Goal: Task Accomplishment & Management: Use online tool/utility

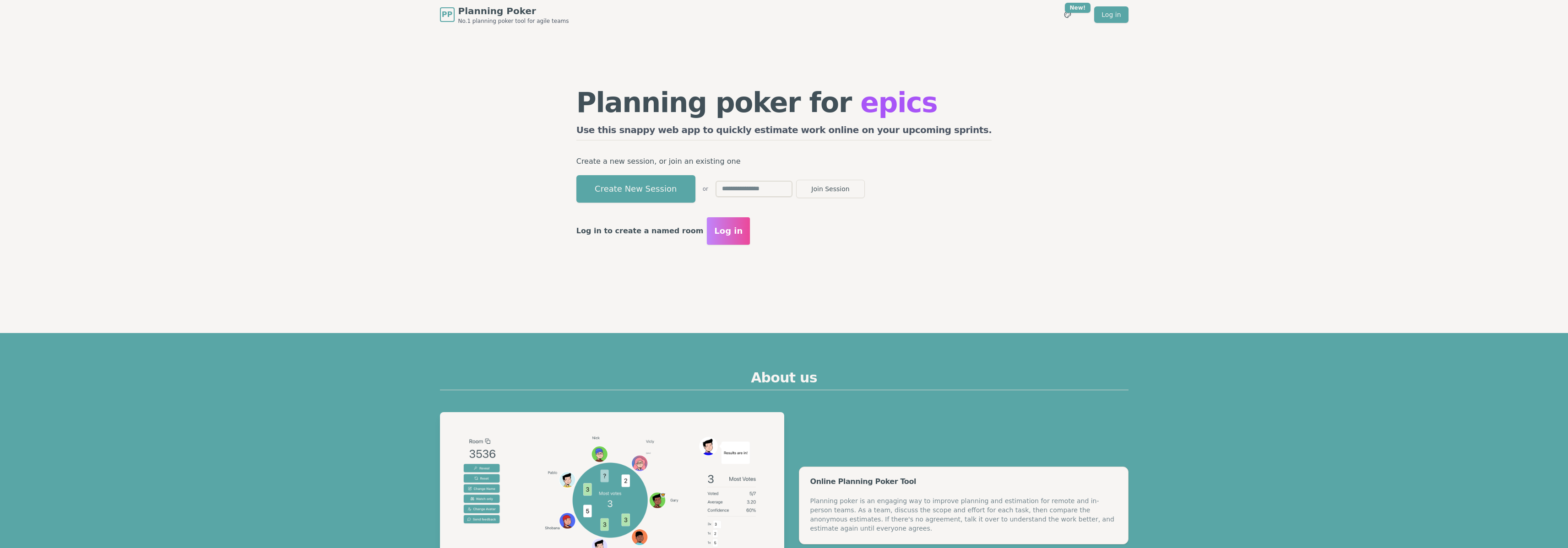
click at [743, 235] on span "Log in" at bounding box center [728, 231] width 29 height 13
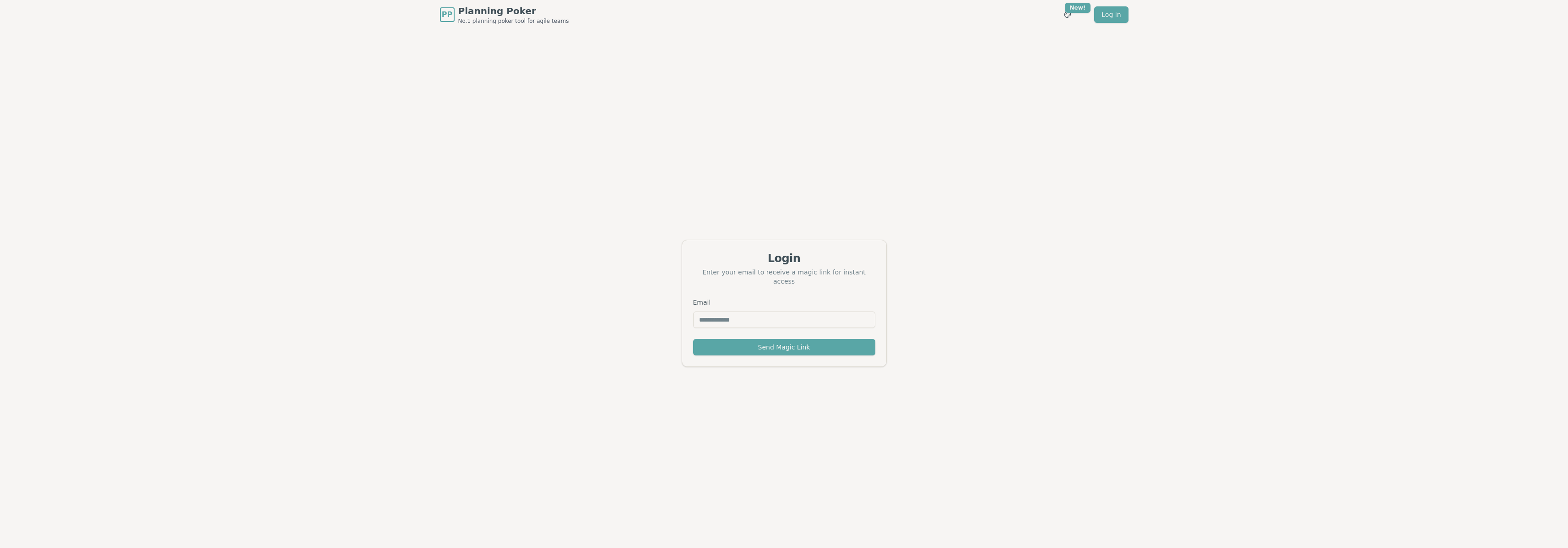
click at [712, 320] on input "Email" at bounding box center [784, 319] width 182 height 16
type input "**********"
click at [757, 348] on button "Send Magic Link" at bounding box center [784, 347] width 182 height 16
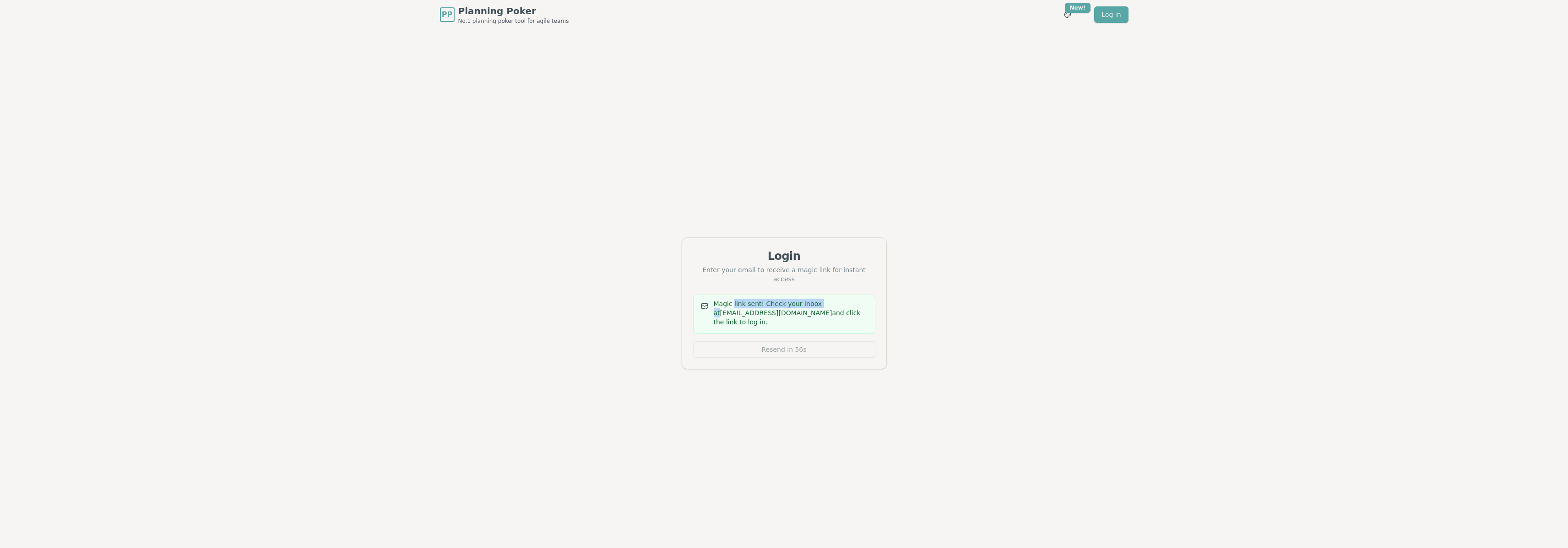
drag, startPoint x: 732, startPoint y: 299, endPoint x: 830, endPoint y: 299, distance: 98.0
click at [830, 299] on div "Magic link sent! Check your inbox at [EMAIL_ADDRESS][DOMAIN_NAME] and click the…" at bounding box center [784, 313] width 167 height 27
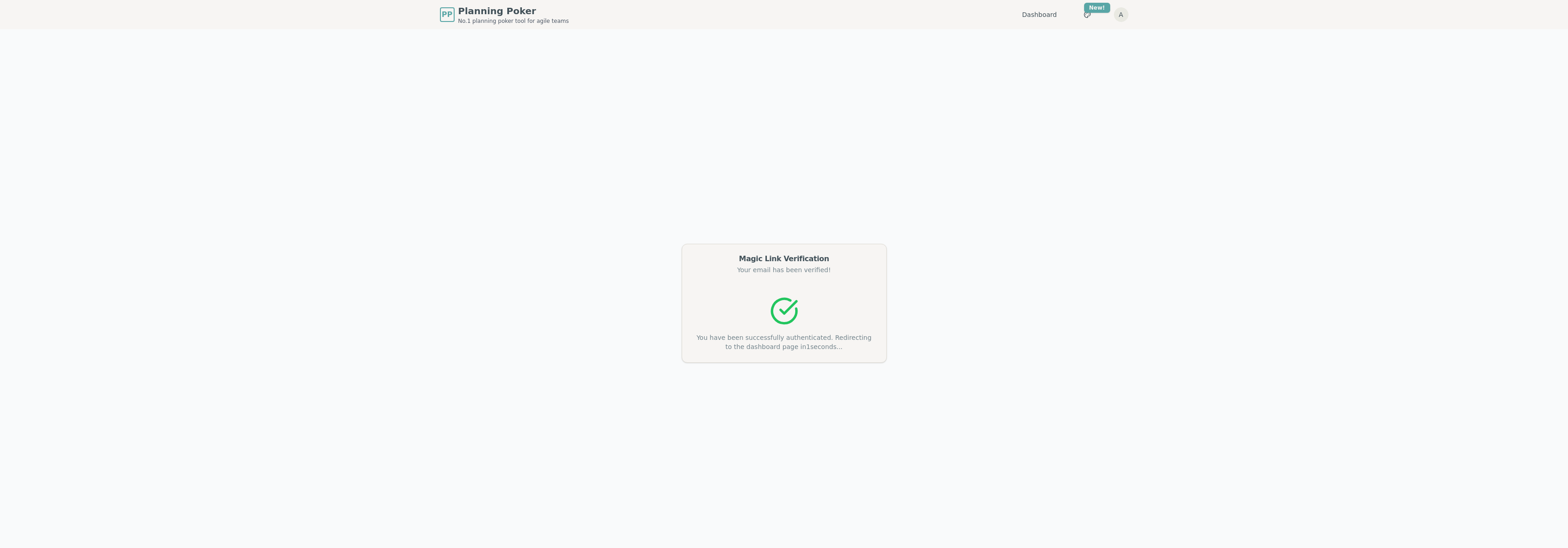
click at [819, 331] on div "You have been successfully authenticated. Redirecting to the dashboard page in …" at bounding box center [784, 324] width 182 height 55
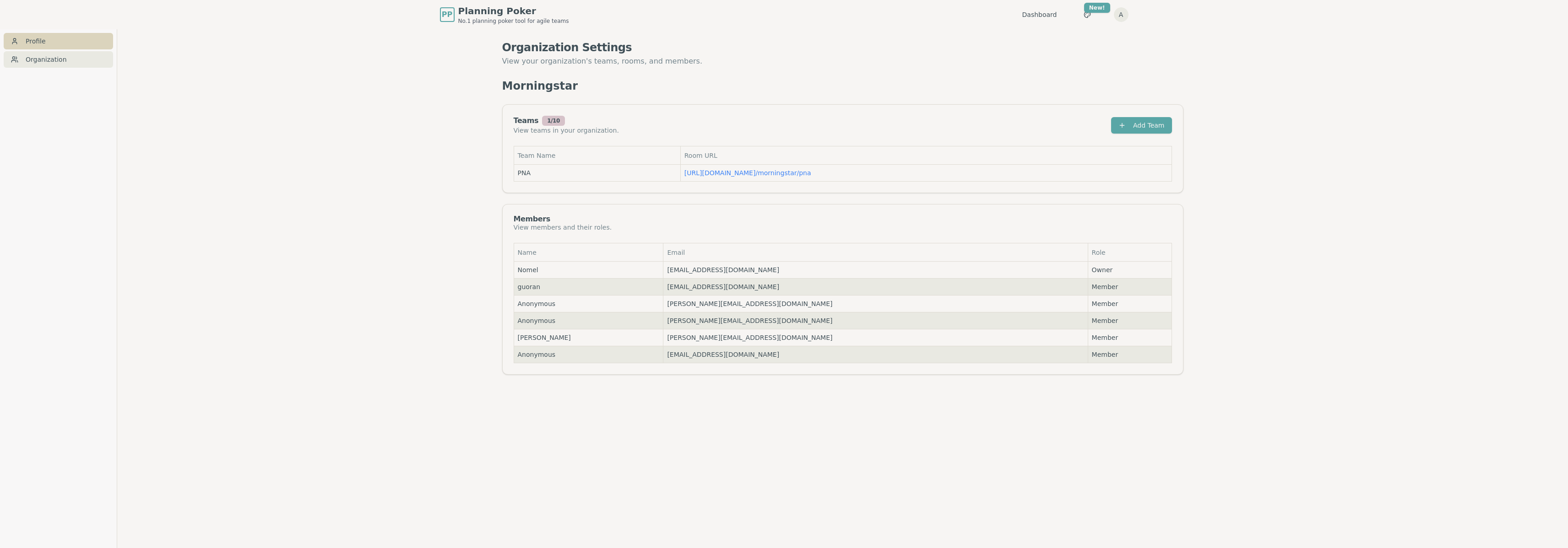
click at [29, 44] on link "Profile" at bounding box center [58, 41] width 110 height 16
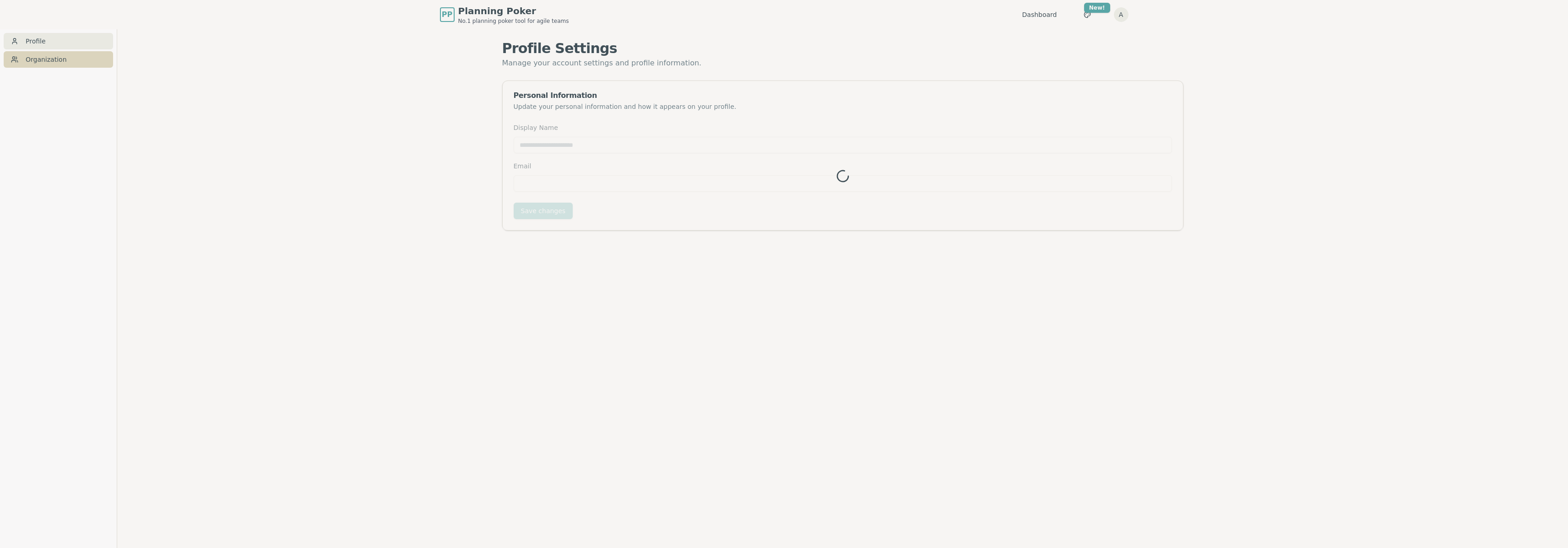
type input "*********"
type input "**********"
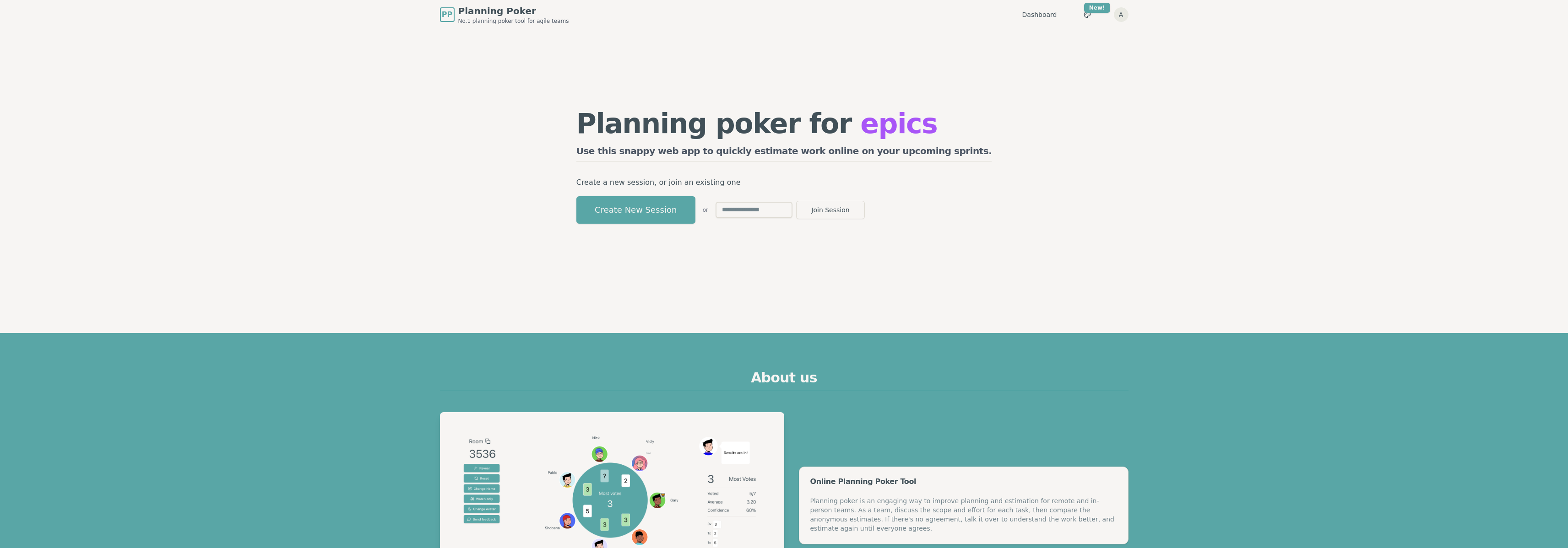
click at [793, 213] on input "text" at bounding box center [754, 210] width 77 height 16
type input "****"
click at [865, 211] on button "Join Session" at bounding box center [830, 210] width 69 height 18
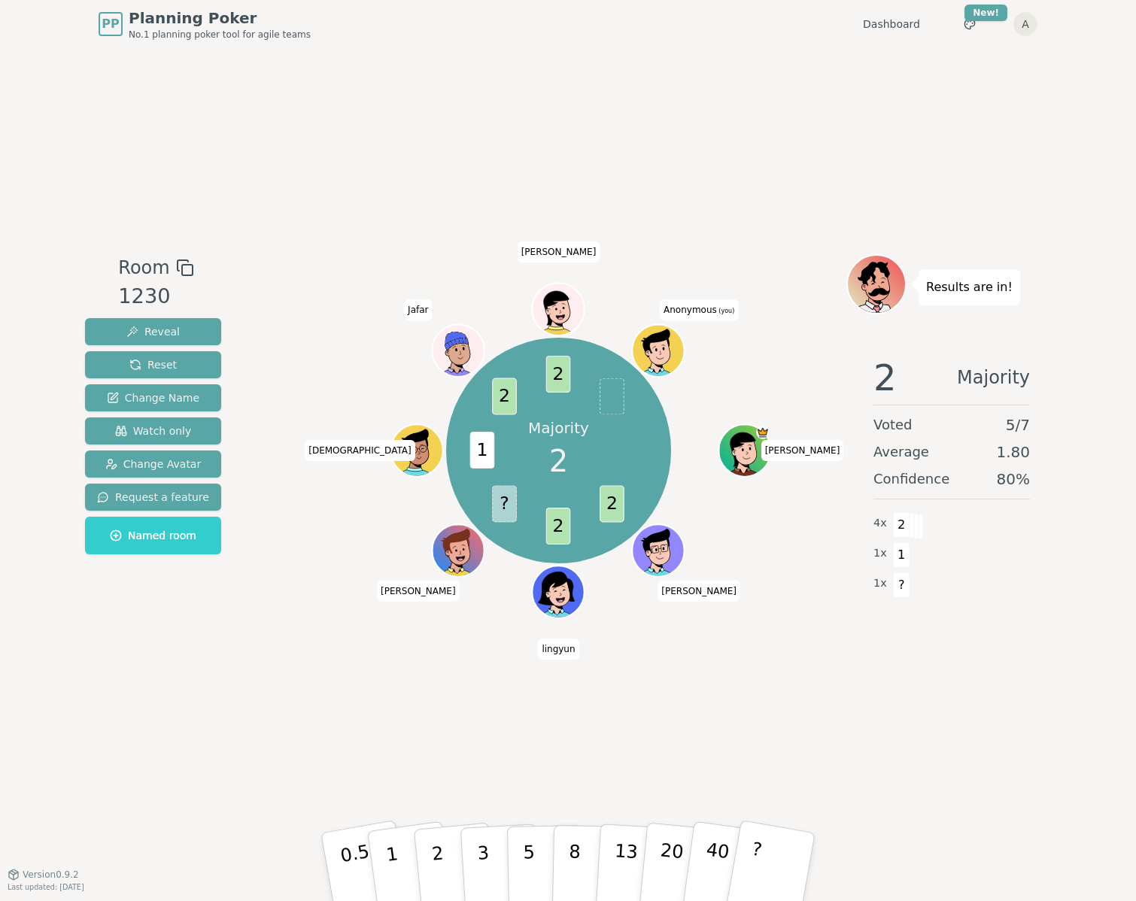
click at [694, 308] on span "Anonymous (you)" at bounding box center [699, 309] width 78 height 21
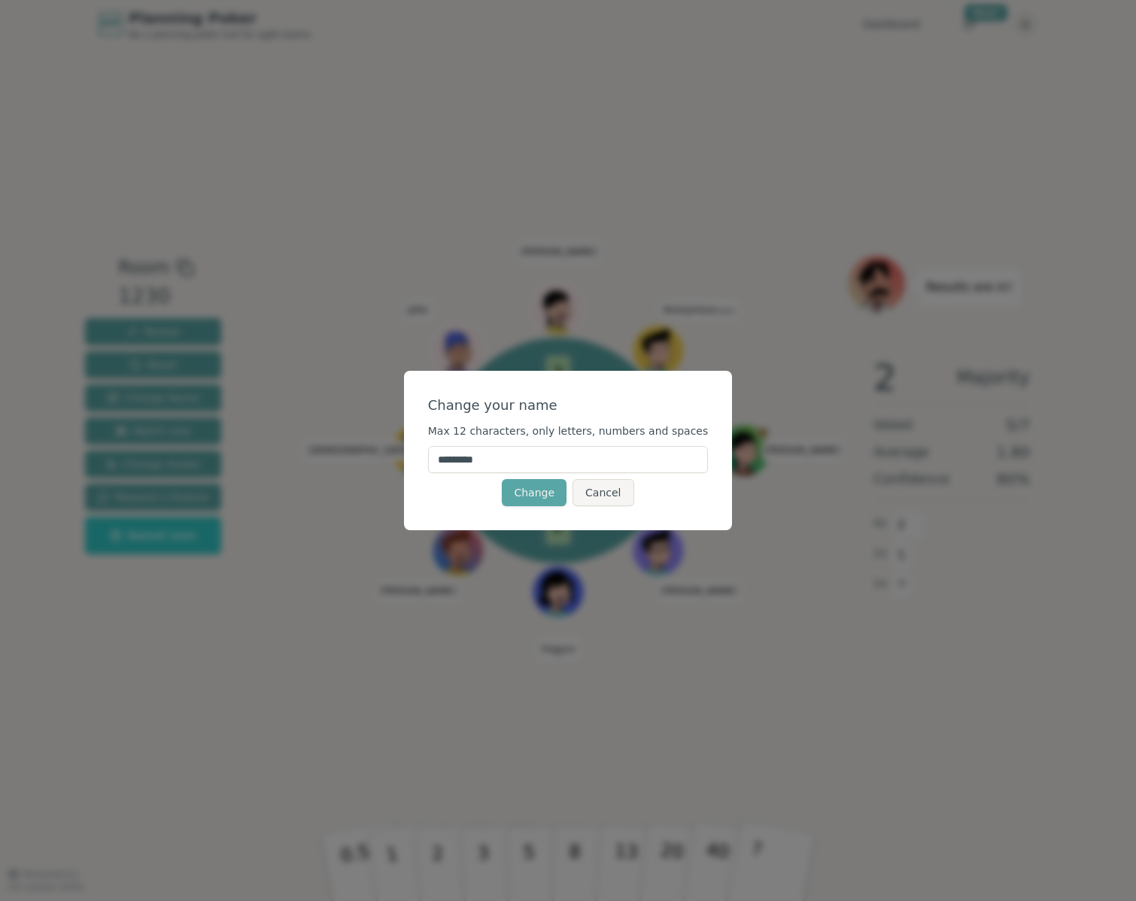
drag, startPoint x: 537, startPoint y: 458, endPoint x: 422, endPoint y: 452, distance: 115.2
click at [422, 452] on div "Change your name Max 12 characters, only letters, numbers and spaces ********* …" at bounding box center [568, 450] width 329 height 159
type input "****"
click at [531, 499] on button "Change" at bounding box center [534, 492] width 65 height 27
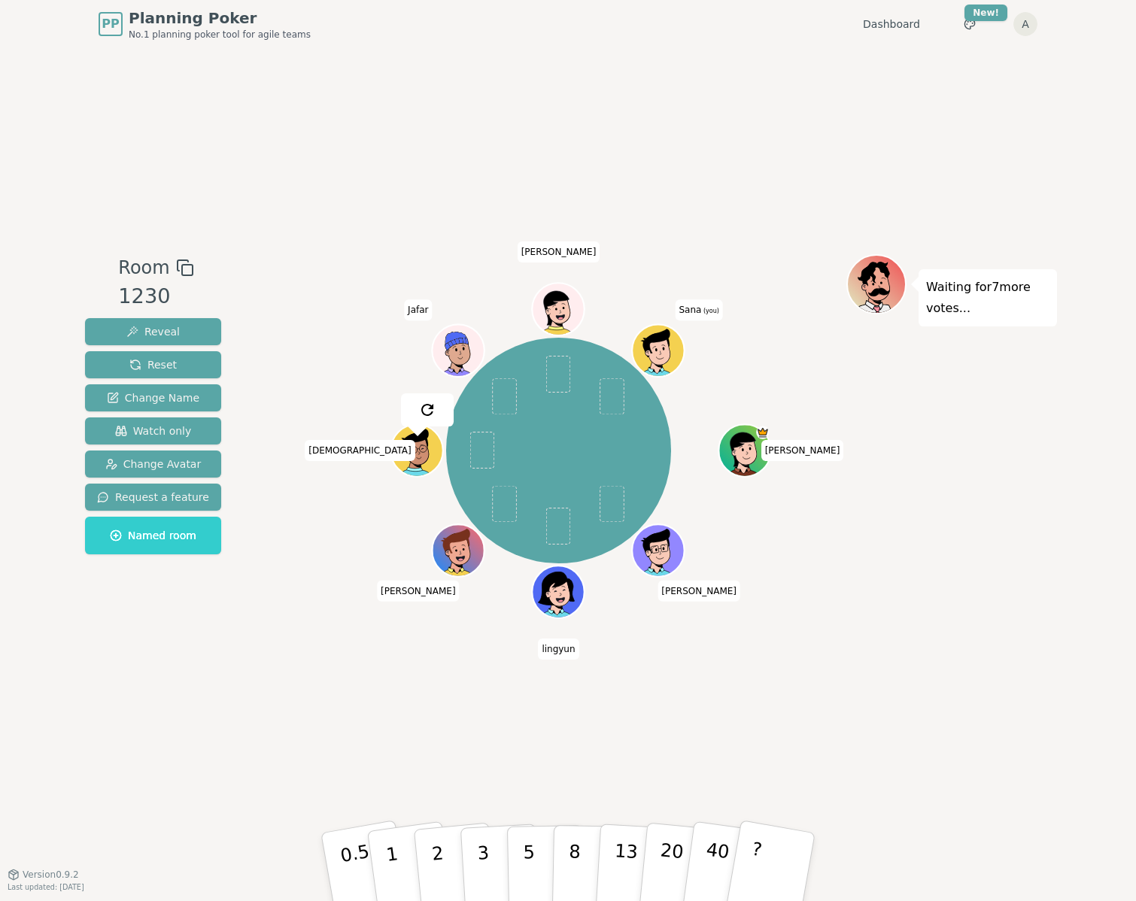
click at [671, 341] on icon at bounding box center [656, 343] width 47 height 29
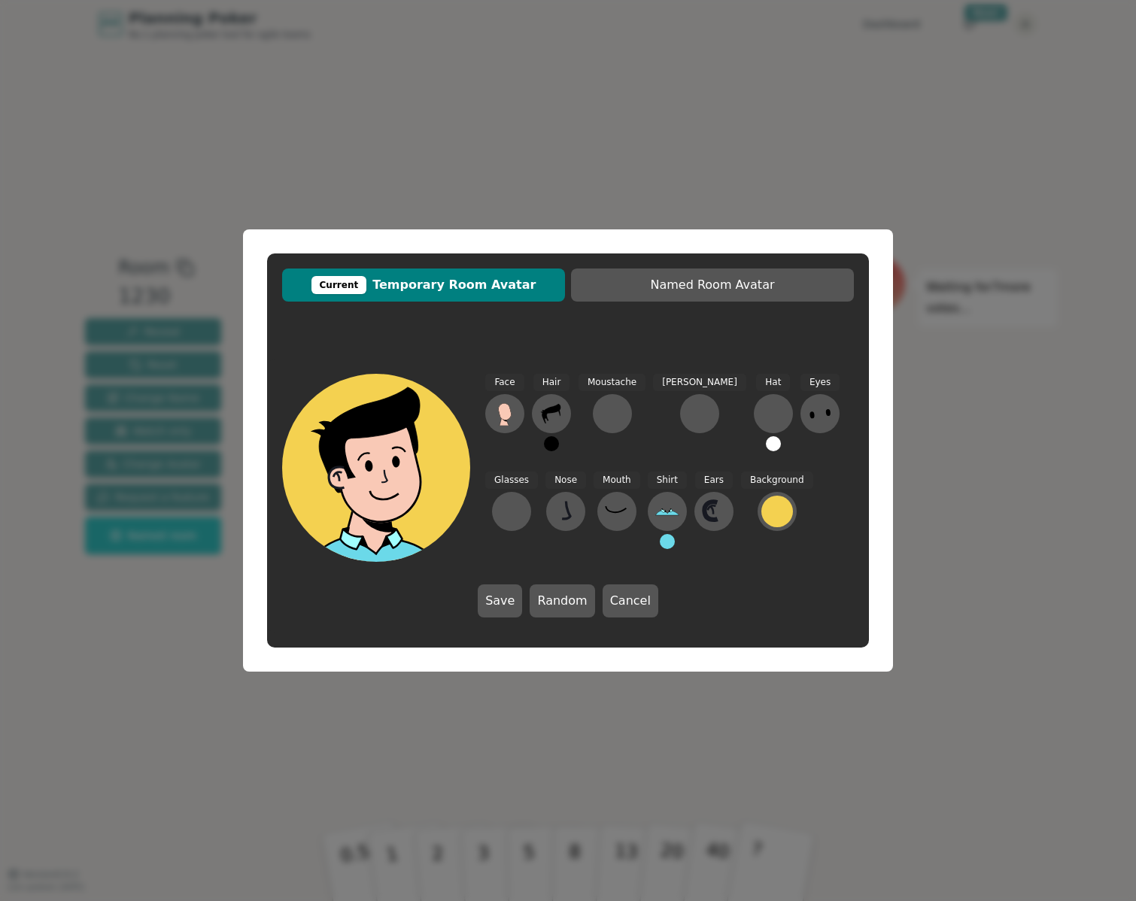
click at [401, 508] on icon at bounding box center [385, 498] width 94 height 32
click at [389, 448] on icon at bounding box center [382, 455] width 150 height 22
click at [500, 411] on icon at bounding box center [504, 411] width 13 height 17
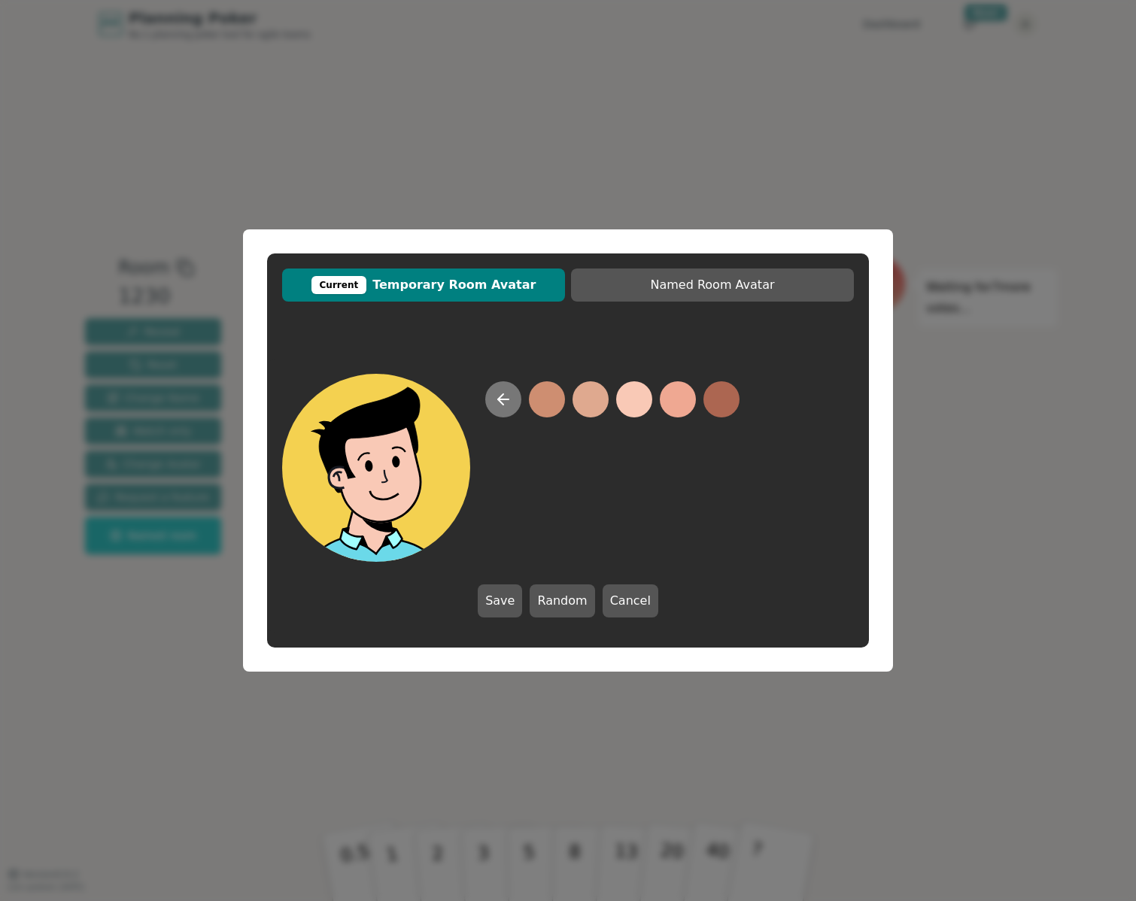
click at [495, 398] on icon at bounding box center [503, 399] width 18 height 18
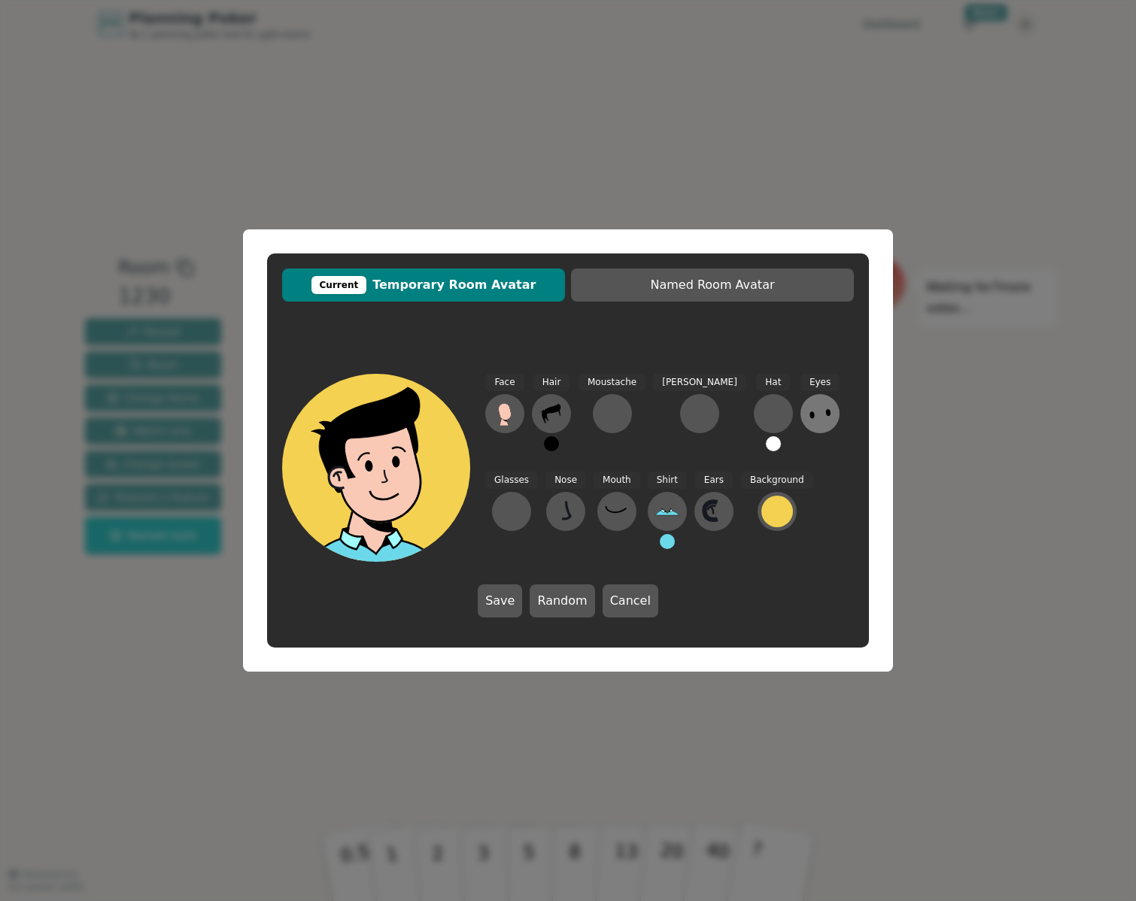
click at [808, 407] on icon at bounding box center [820, 414] width 24 height 24
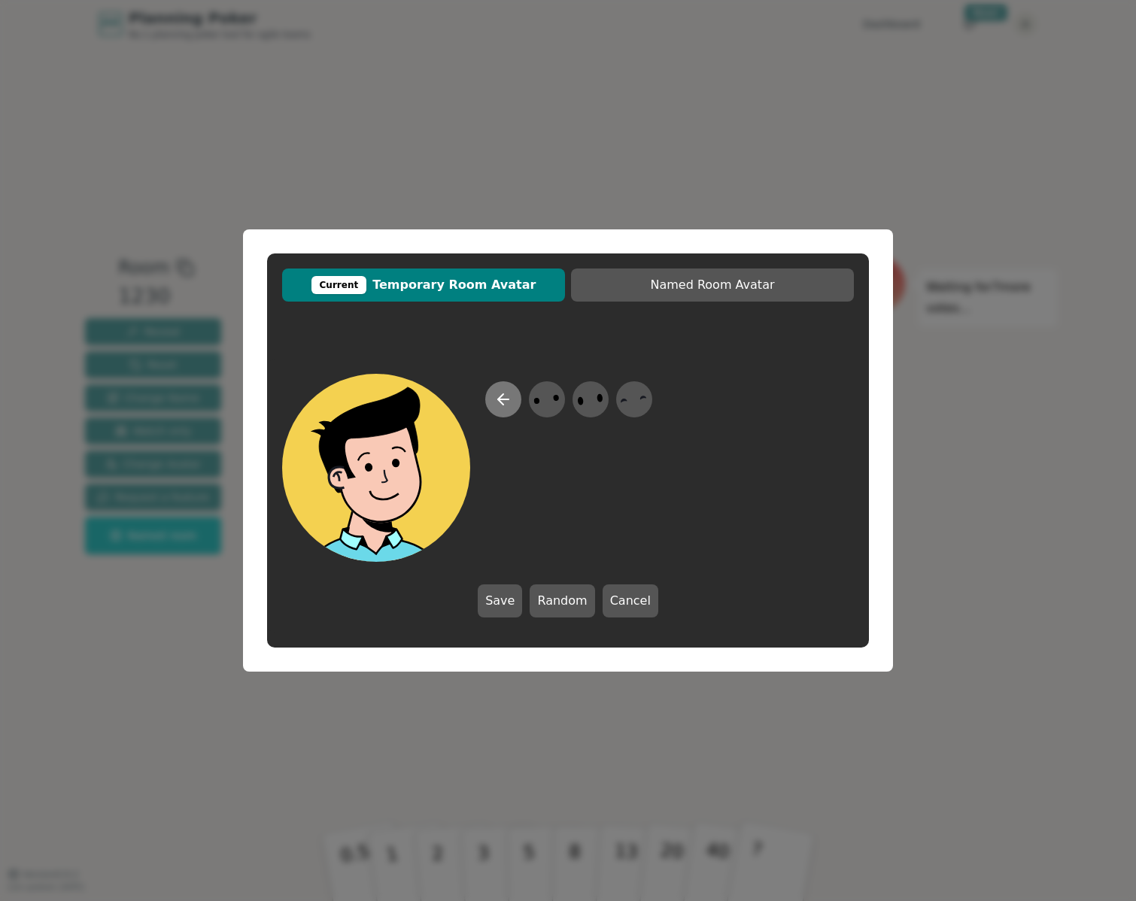
click at [494, 399] on icon at bounding box center [503, 399] width 18 height 18
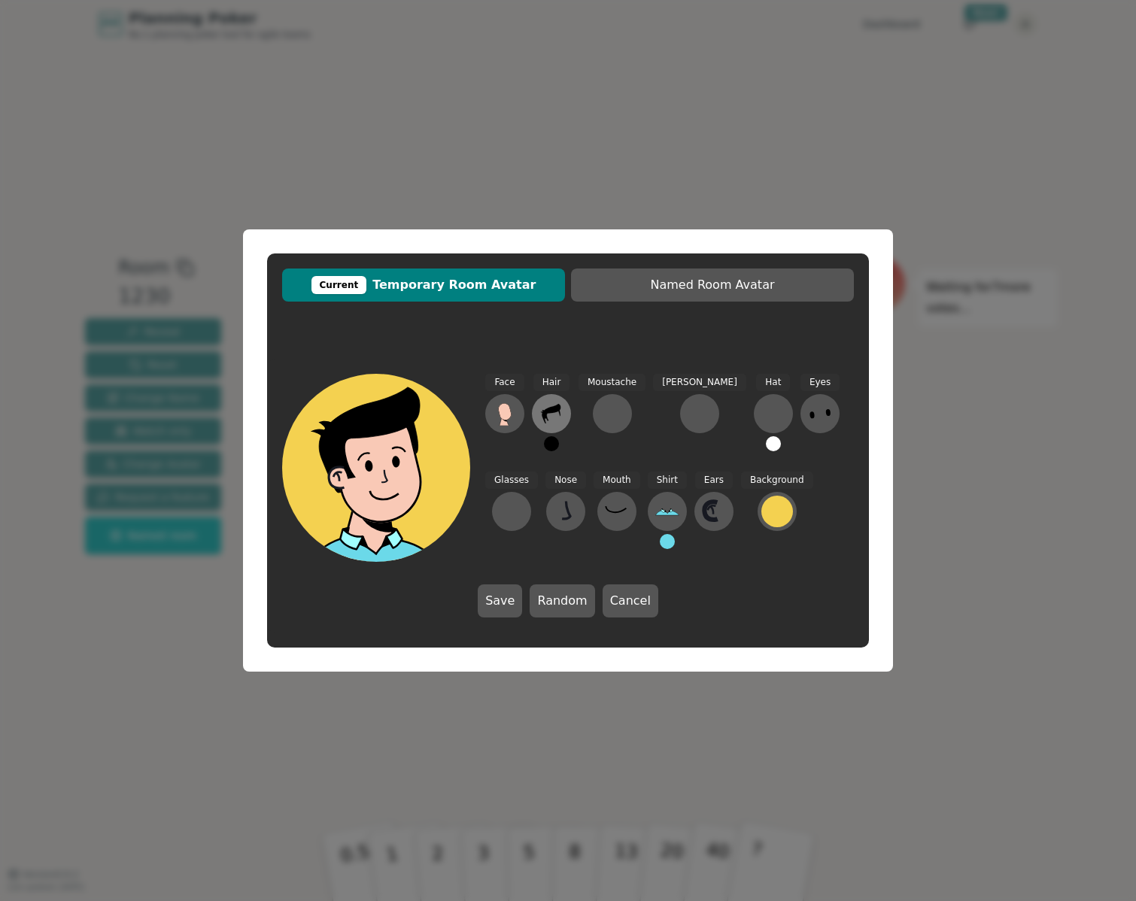
click at [552, 406] on icon at bounding box center [551, 414] width 24 height 24
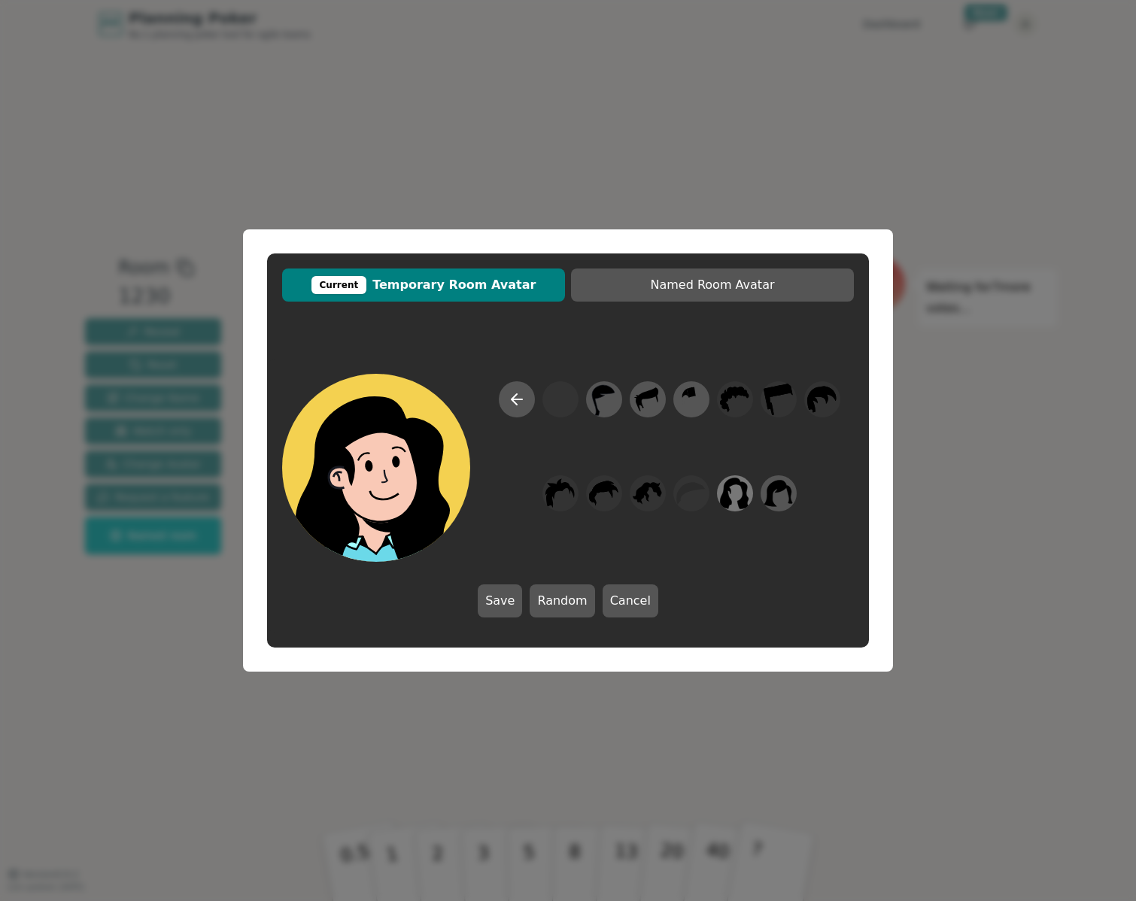
click at [741, 491] on icon at bounding box center [734, 494] width 29 height 34
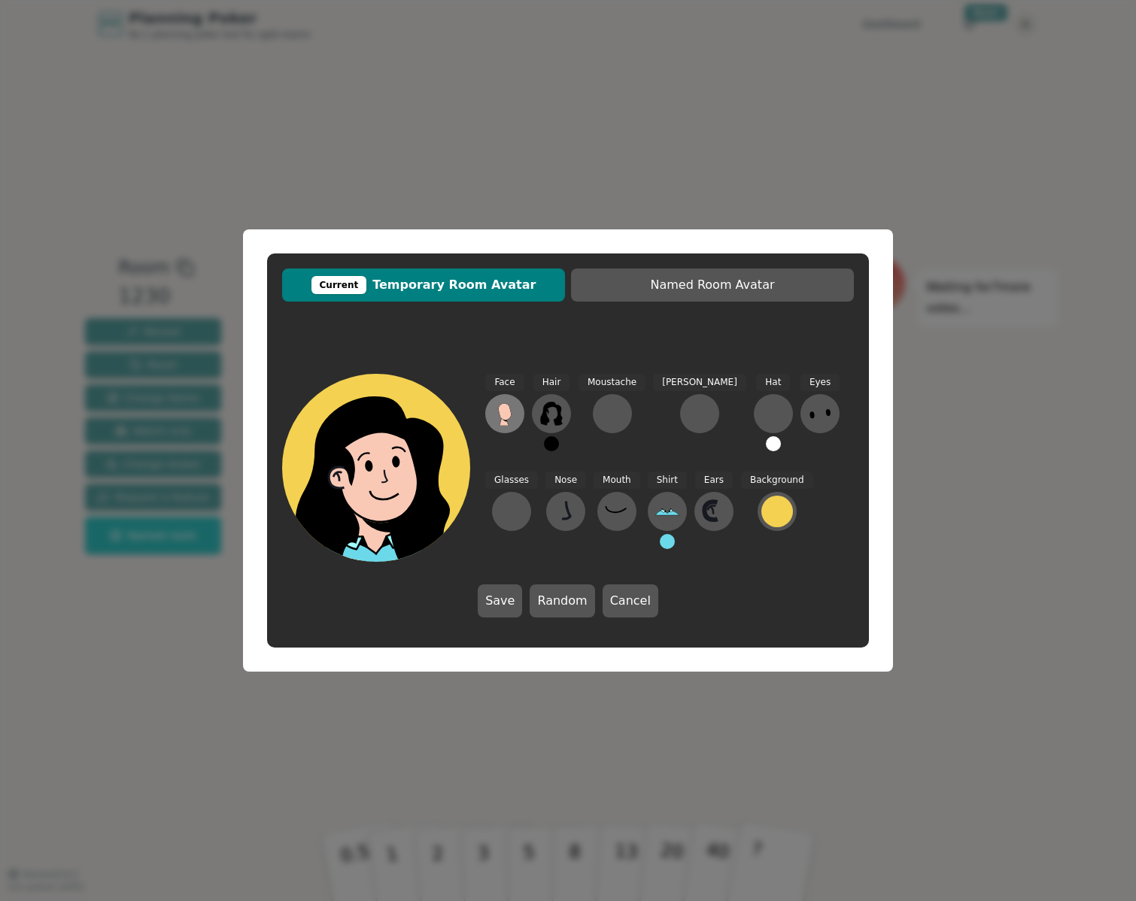
click at [514, 420] on icon at bounding box center [505, 414] width 24 height 24
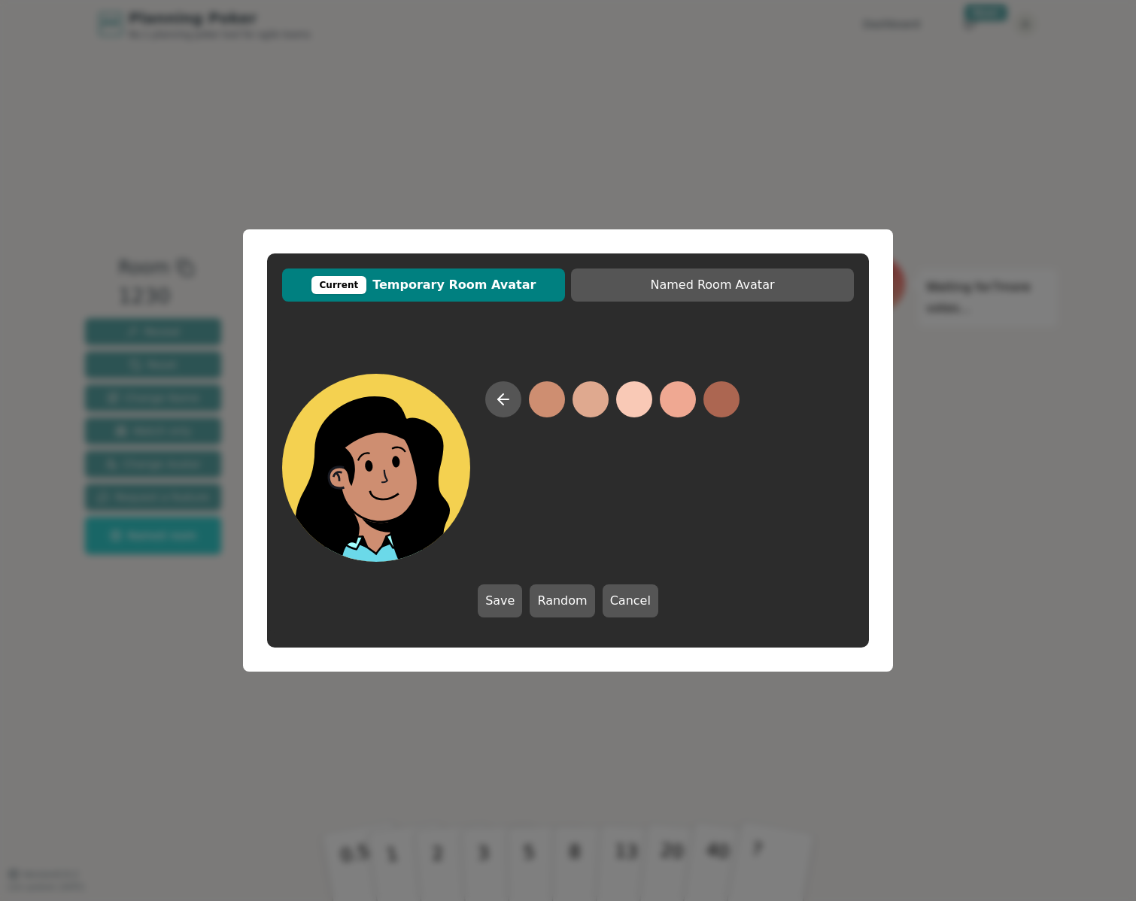
click at [541, 408] on button at bounding box center [547, 399] width 36 height 36
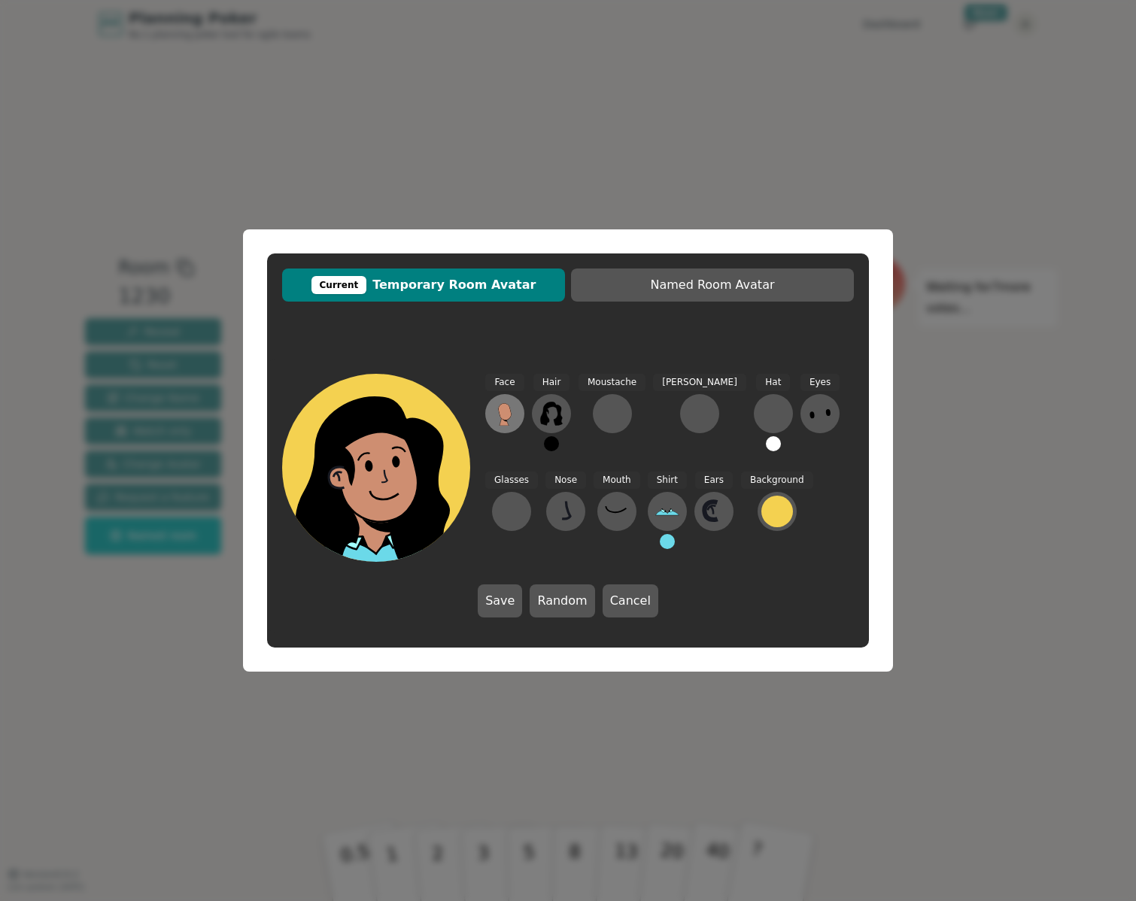
click at [496, 416] on icon at bounding box center [505, 414] width 24 height 24
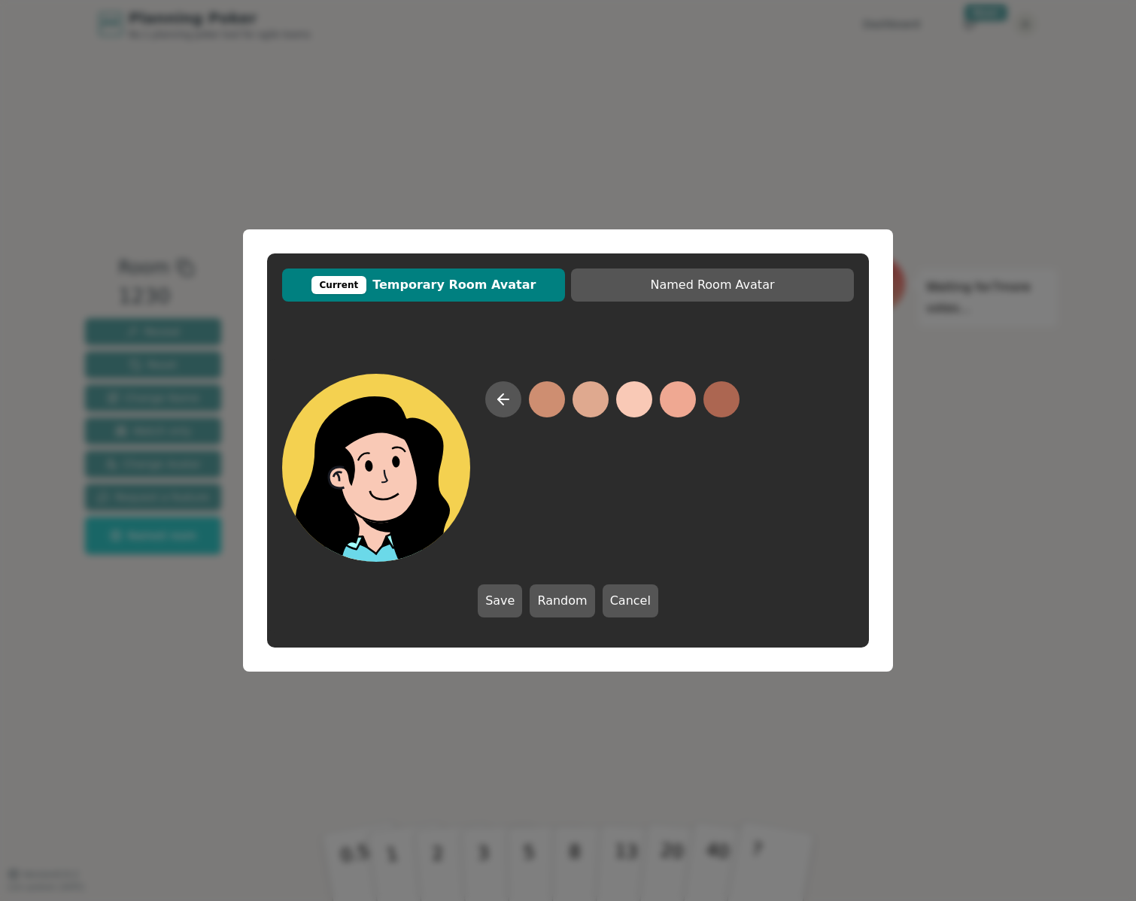
click at [631, 402] on button at bounding box center [634, 399] width 36 height 36
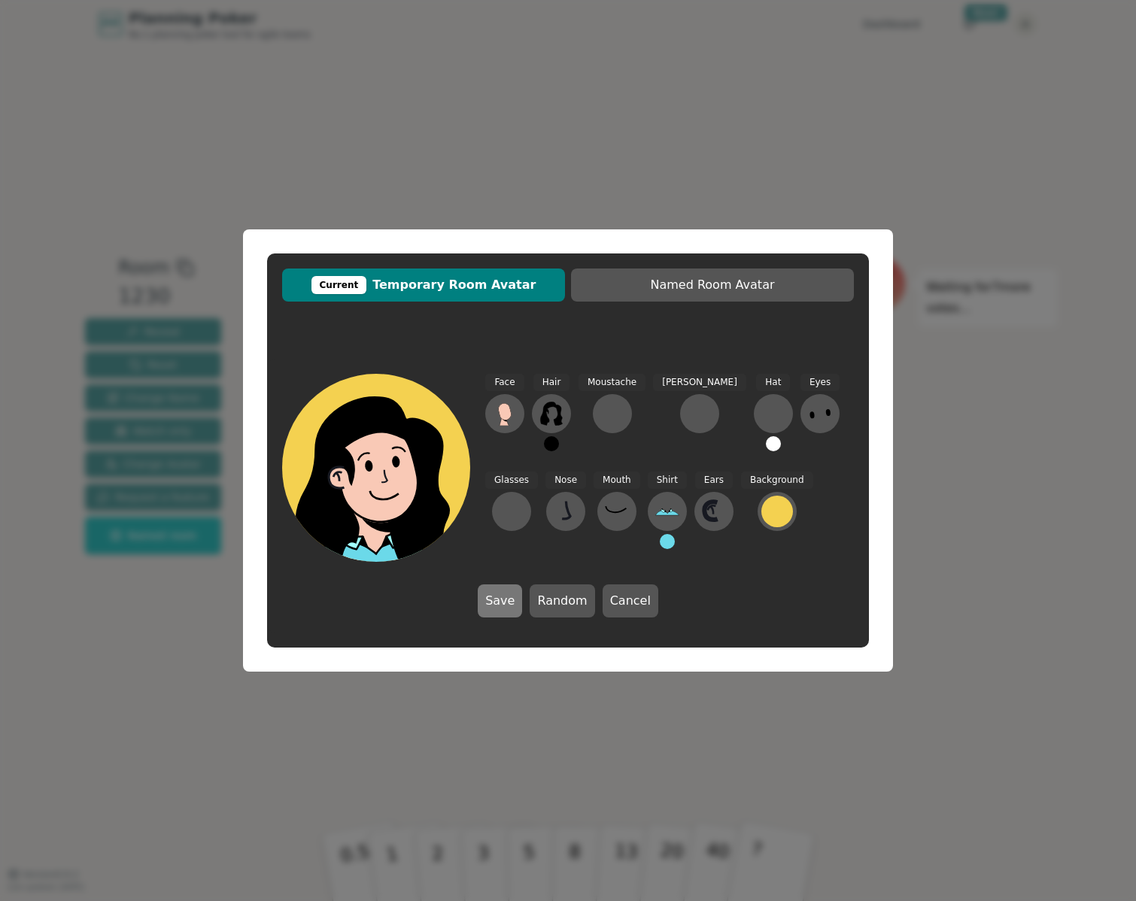
click at [504, 609] on button "Save" at bounding box center [500, 600] width 44 height 33
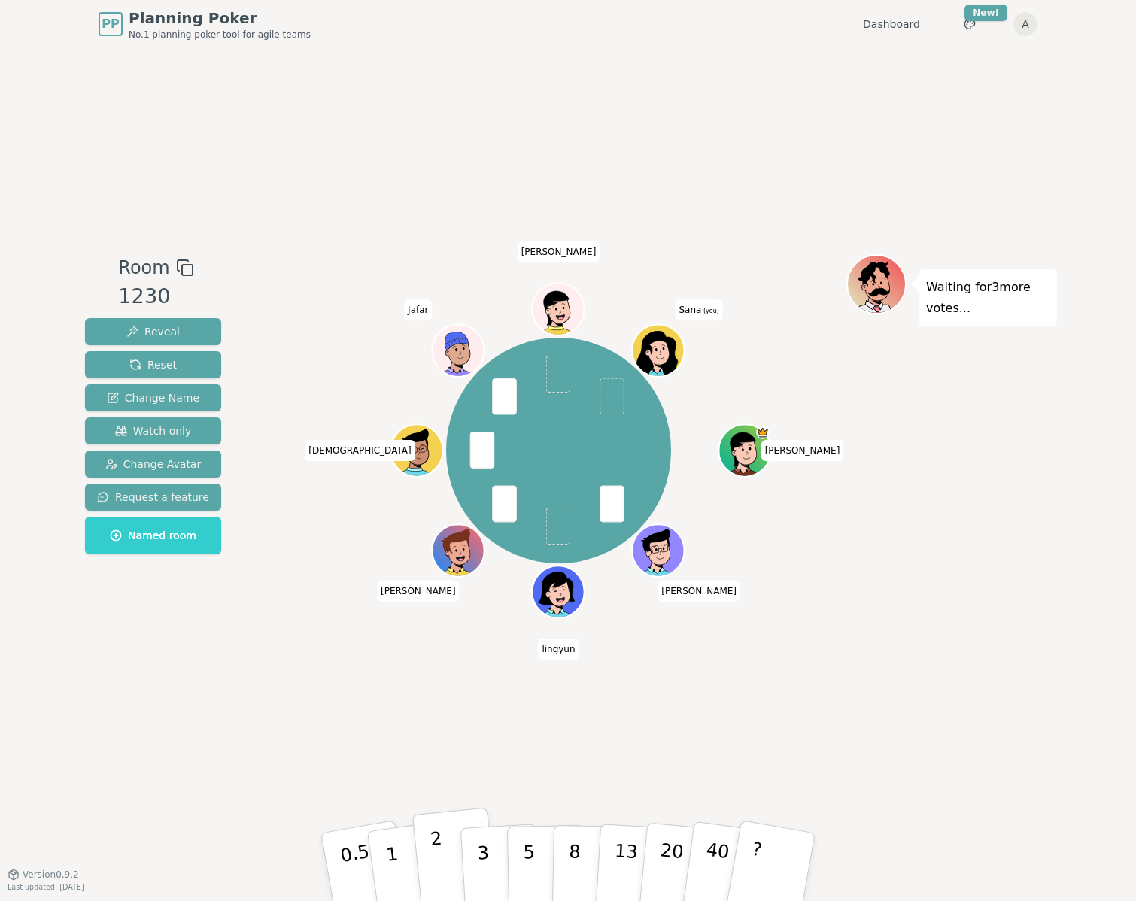
click at [426, 845] on button "2" at bounding box center [455, 868] width 86 height 120
click at [399, 859] on button "1" at bounding box center [410, 867] width 90 height 122
click at [268, 733] on div "Room 1230 Reveal Reset Change Name Watch only Change Avatar Request a feature N…" at bounding box center [568, 461] width 978 height 826
click at [290, 723] on div "Room 1230 Reveal Reset Change Name Watch only Change Avatar Request a feature N…" at bounding box center [568, 461] width 978 height 826
click at [677, 359] on div at bounding box center [660, 367] width 50 height 46
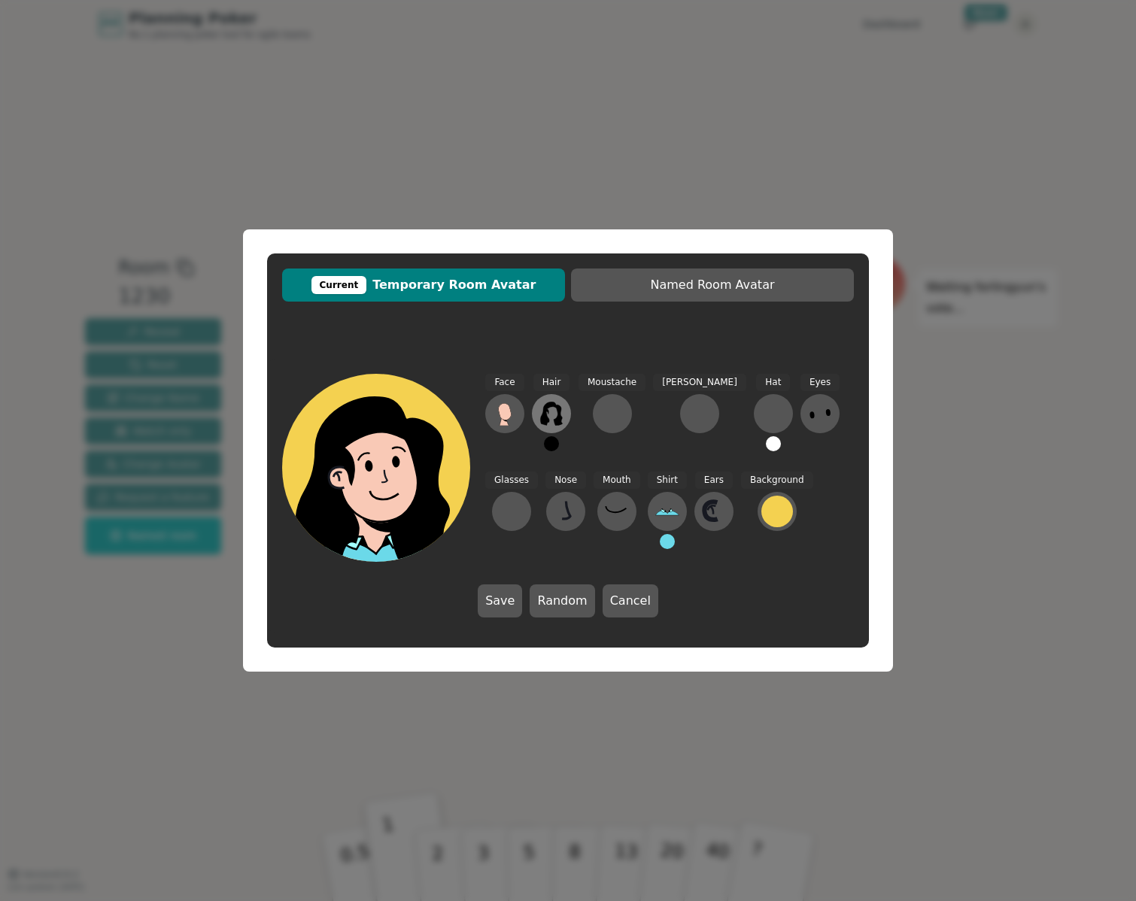
click at [548, 418] on icon at bounding box center [551, 414] width 22 height 24
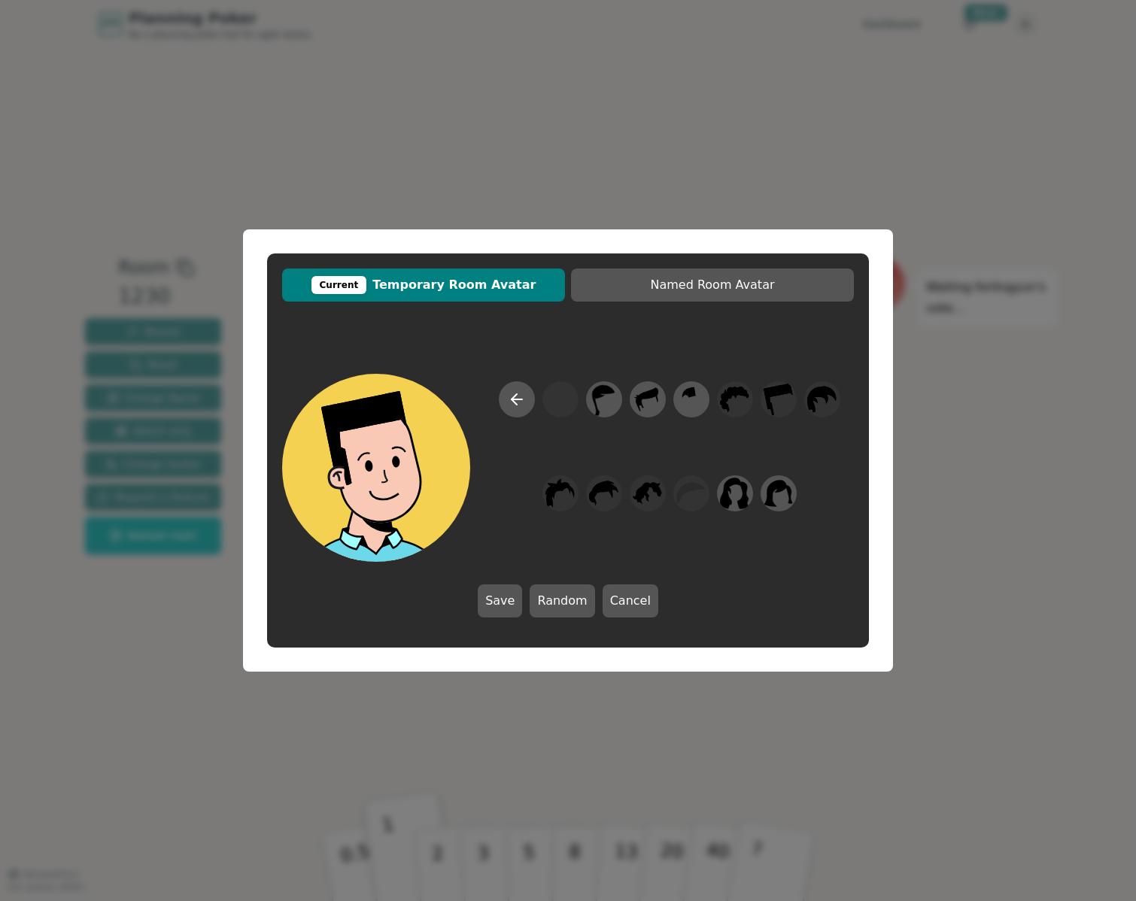
click at [972, 454] on div "Current Temporary Room Avatar Named Room Avatar Save Random Cancel" at bounding box center [568, 450] width 1136 height 901
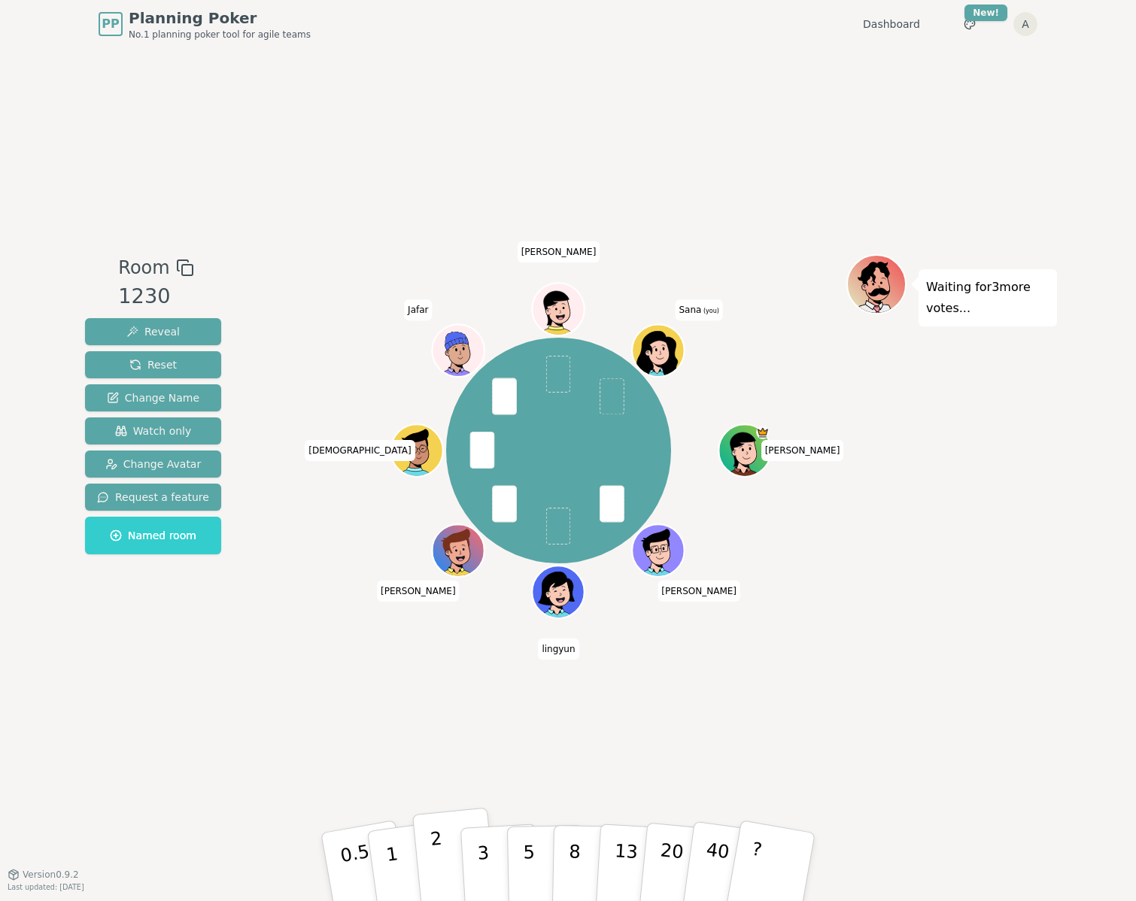
click at [431, 848] on p "2" at bounding box center [439, 869] width 20 height 82
click at [338, 803] on div "Room 1230 Reveal Reset Change Name Watch only Change Avatar Request a feature N…" at bounding box center [568, 461] width 978 height 826
click at [401, 855] on button "1" at bounding box center [410, 867] width 90 height 122
click at [318, 763] on div "Room 1230 Reveal Reset Change Name Watch only Change Avatar Request a feature N…" at bounding box center [568, 461] width 978 height 826
click at [433, 856] on p "2" at bounding box center [439, 869] width 20 height 82
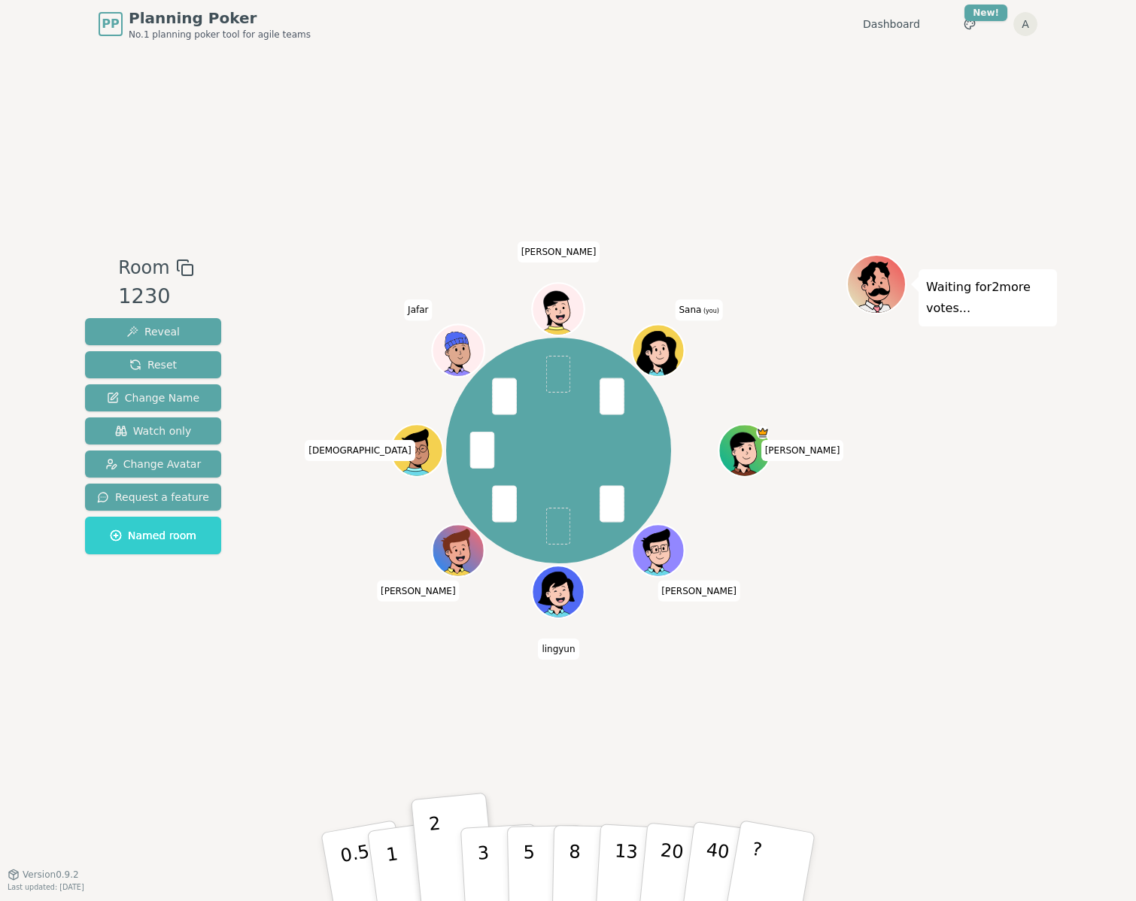
click at [326, 771] on div "Room 1230 Reveal Reset Change Name Watch only Change Avatar Request a feature N…" at bounding box center [568, 461] width 978 height 826
click at [481, 875] on p "3" at bounding box center [484, 868] width 17 height 82
click at [147, 760] on div "Room 1230 Reveal Reset Change Name Watch only Change Avatar Request a feature N…" at bounding box center [568, 461] width 978 height 826
click at [150, 765] on div "Room 1230 Reveal Reset Change Name Watch only Change Avatar Request a feature N…" at bounding box center [568, 461] width 978 height 826
click at [221, 705] on div "Room 1230 Reveal Reset Change Name Watch only Change Avatar Request a feature N…" at bounding box center [568, 461] width 978 height 826
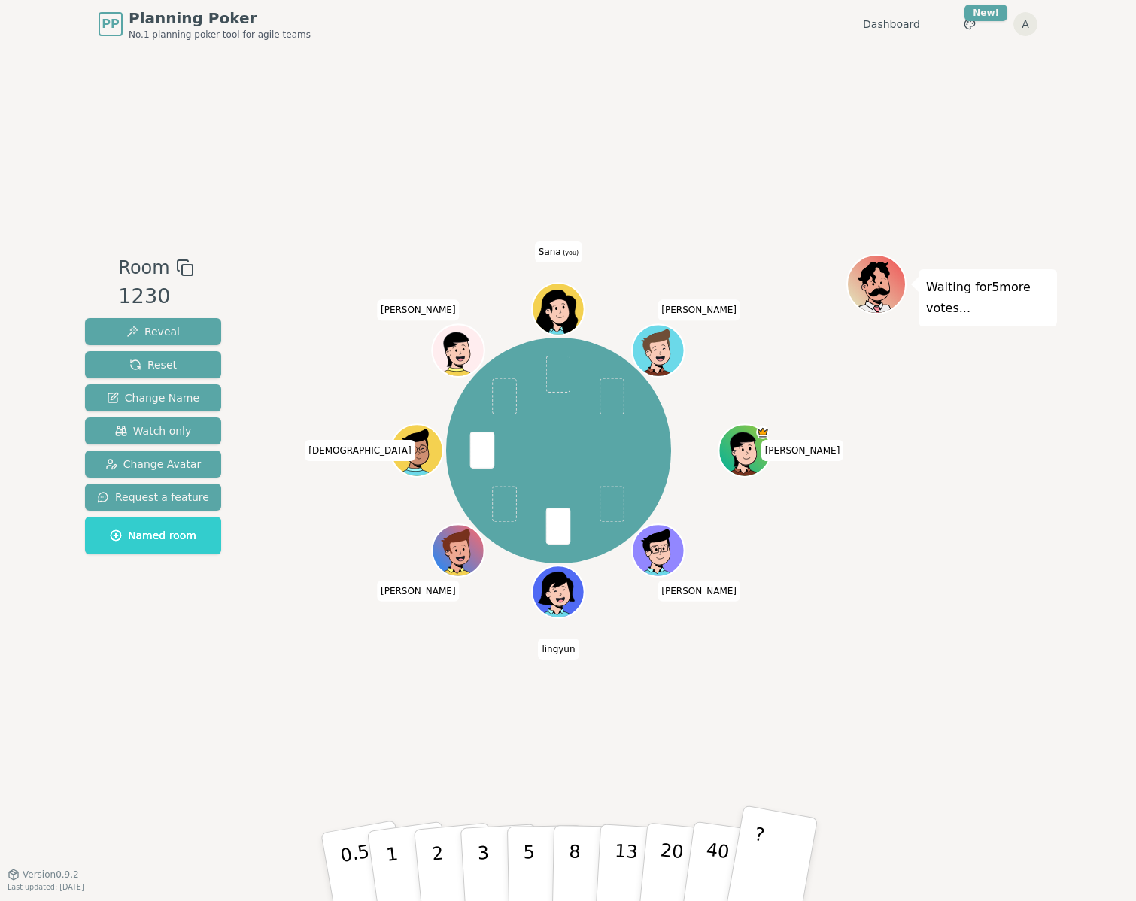
click at [792, 863] on button "?" at bounding box center [771, 867] width 94 height 124
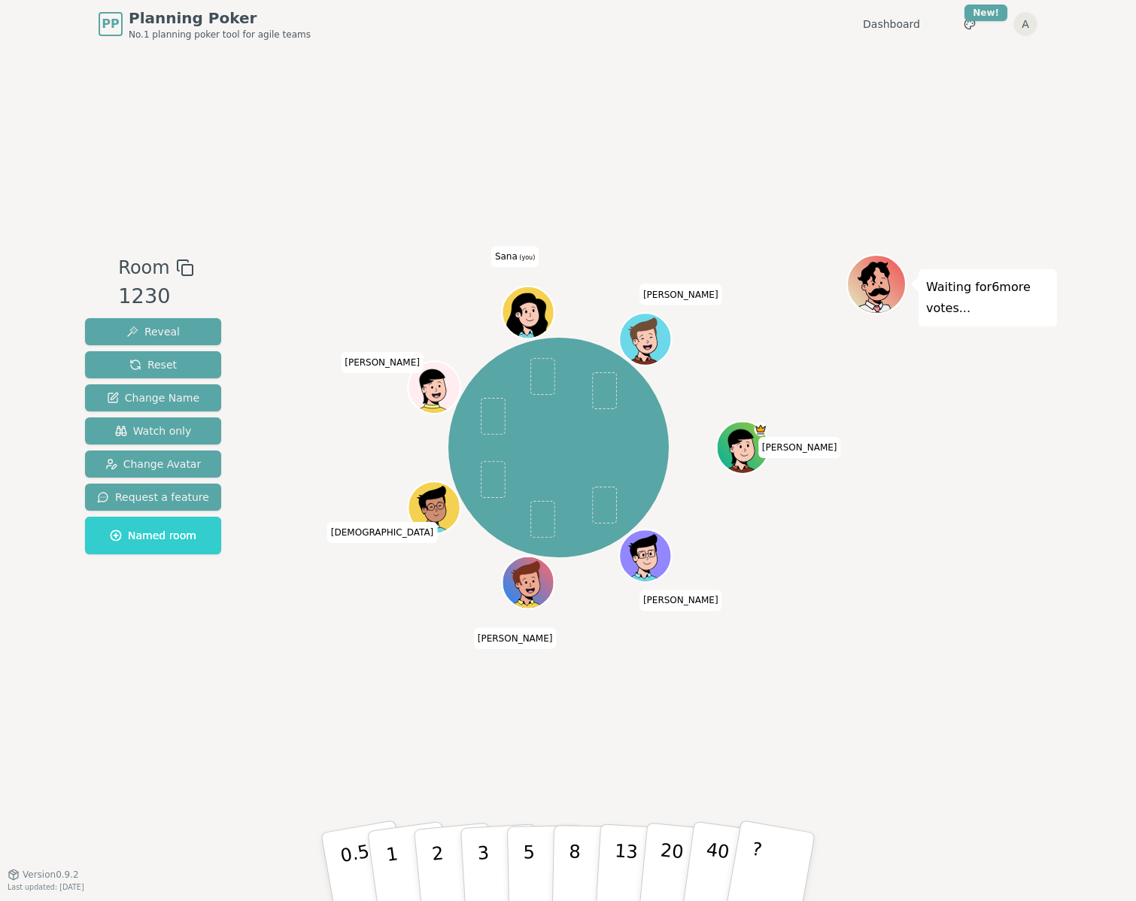
click at [100, 763] on div "Room 1230 Reveal Reset Change Name Watch only Change Avatar Request a feature N…" at bounding box center [568, 461] width 978 height 826
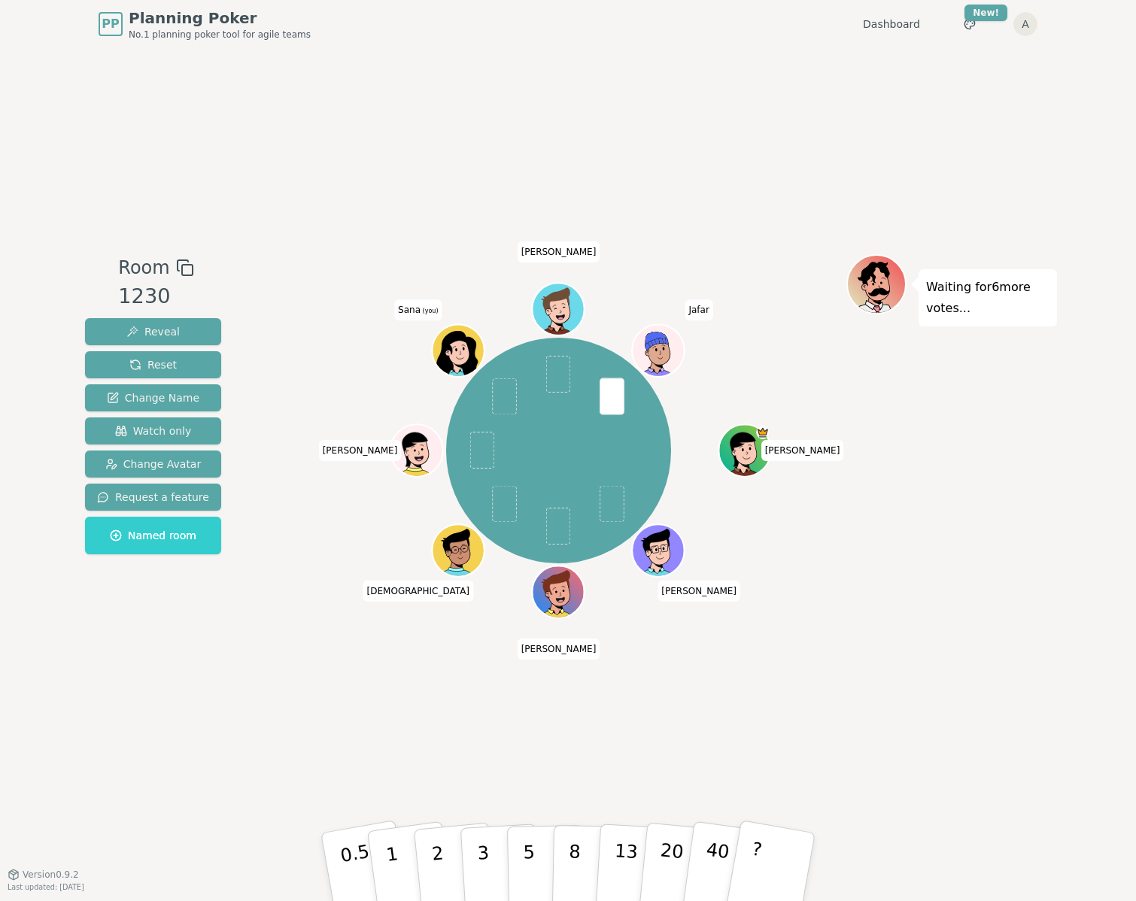
click at [317, 745] on div "Room 1230 Reveal Reset Change Name Watch only Change Avatar Request a feature N…" at bounding box center [568, 461] width 978 height 826
click at [439, 876] on p "2" at bounding box center [439, 869] width 20 height 82
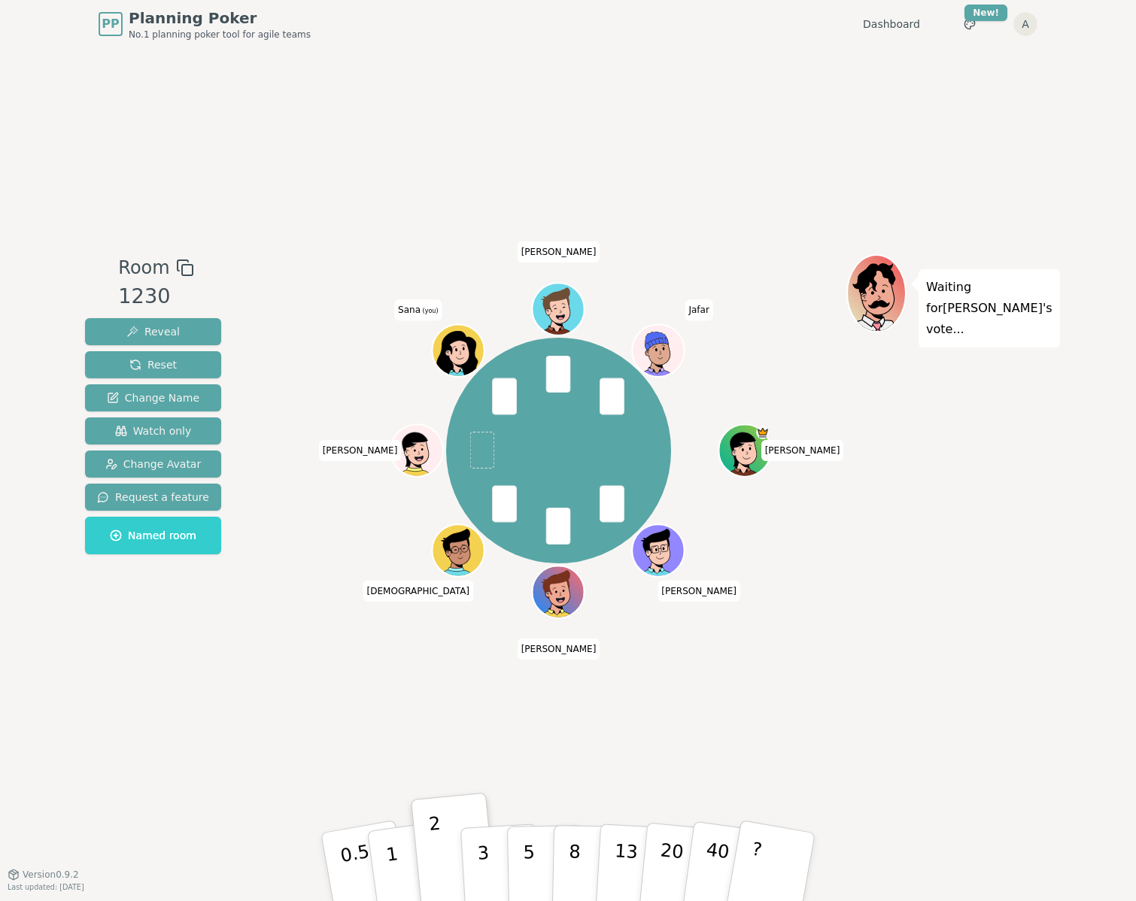
click at [361, 789] on div "Room 1230 Reveal Reset Change Name Watch only Change Avatar Request a feature N…" at bounding box center [568, 461] width 978 height 826
click at [482, 851] on p "3" at bounding box center [484, 868] width 17 height 82
click at [191, 699] on div "Room 1230 Reveal Reset Change Name Watch only Change Avatar Request a feature N…" at bounding box center [568, 461] width 978 height 826
click at [438, 856] on p "2" at bounding box center [439, 869] width 20 height 82
click at [299, 739] on div "Room 1230 Reveal Reset Change Name Watch only Change Avatar Request a feature N…" at bounding box center [568, 461] width 978 height 826
